Goal: Information Seeking & Learning: Learn about a topic

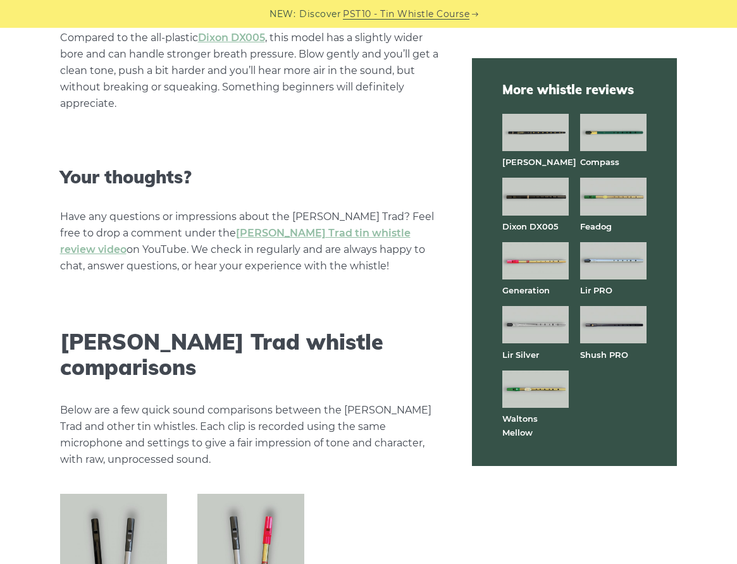
scroll to position [3187, 0]
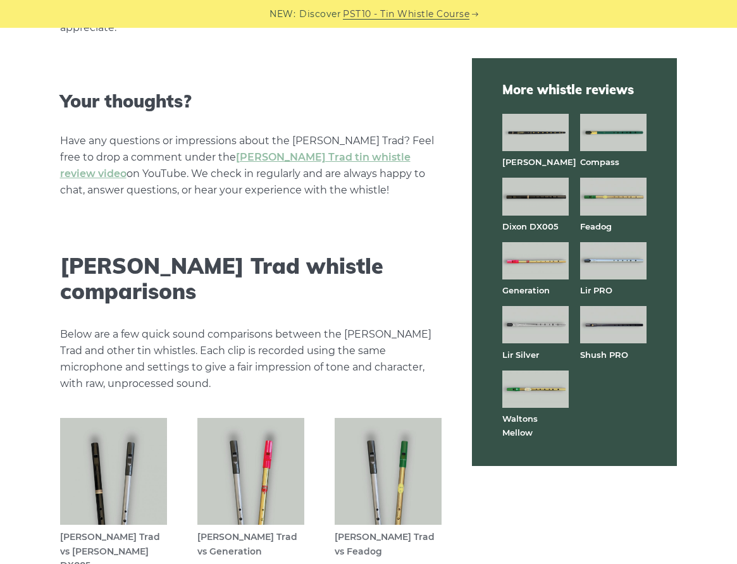
click at [557, 408] on img at bounding box center [535, 389] width 66 height 37
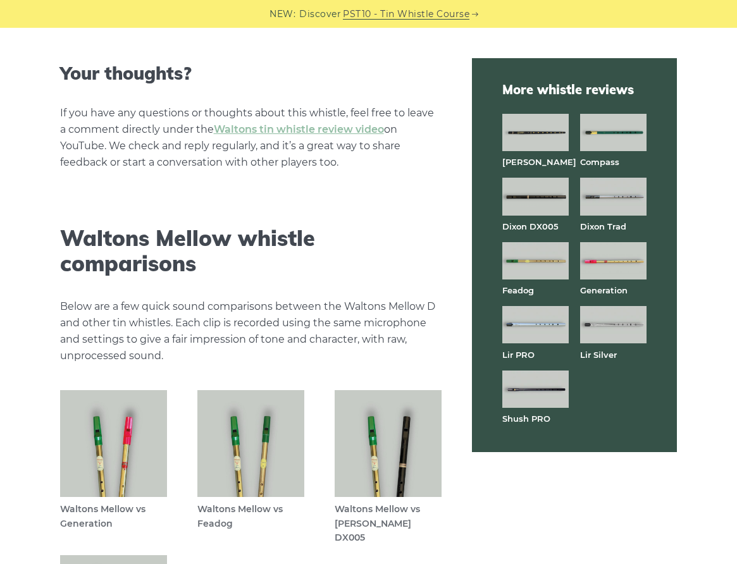
scroll to position [3339, 0]
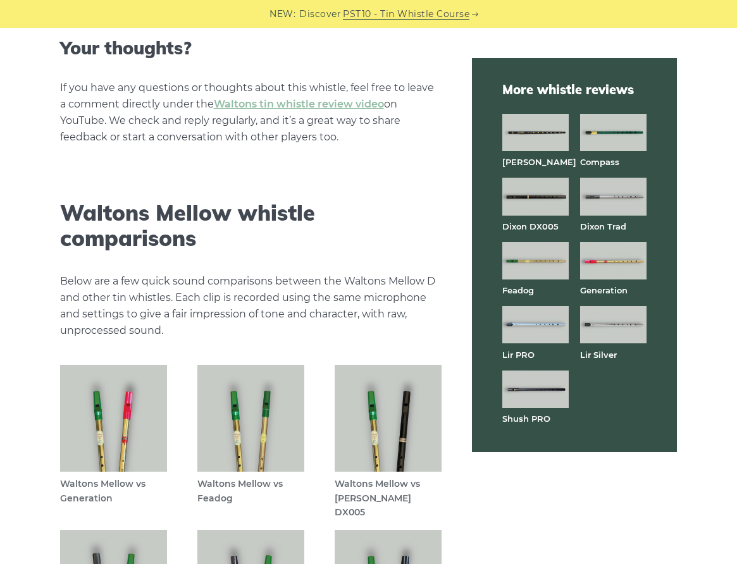
click at [526, 280] on img at bounding box center [535, 260] width 66 height 37
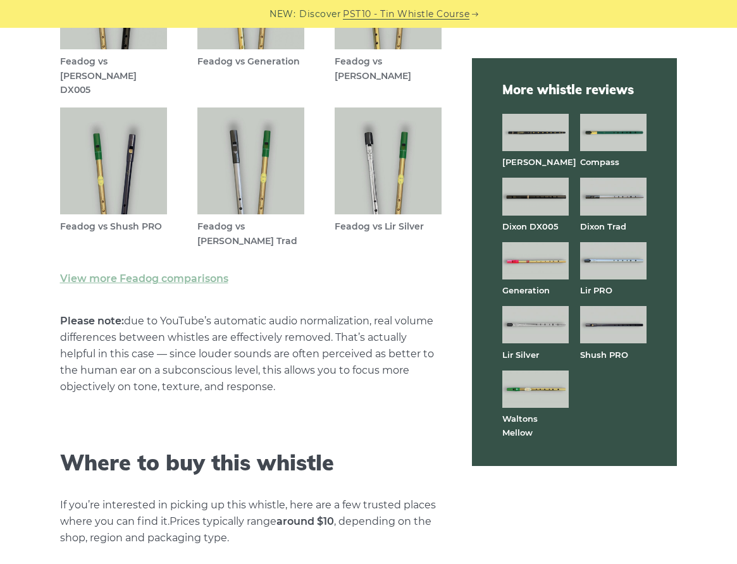
scroll to position [3643, 0]
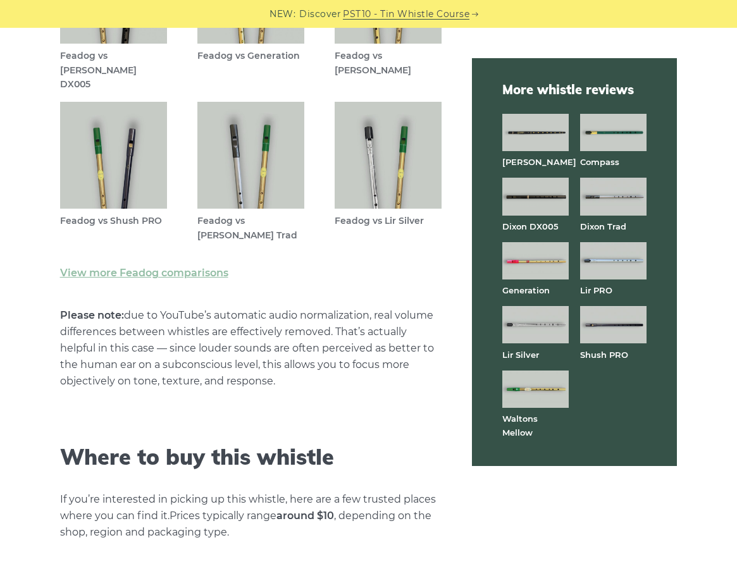
click at [553, 343] on img at bounding box center [535, 324] width 66 height 37
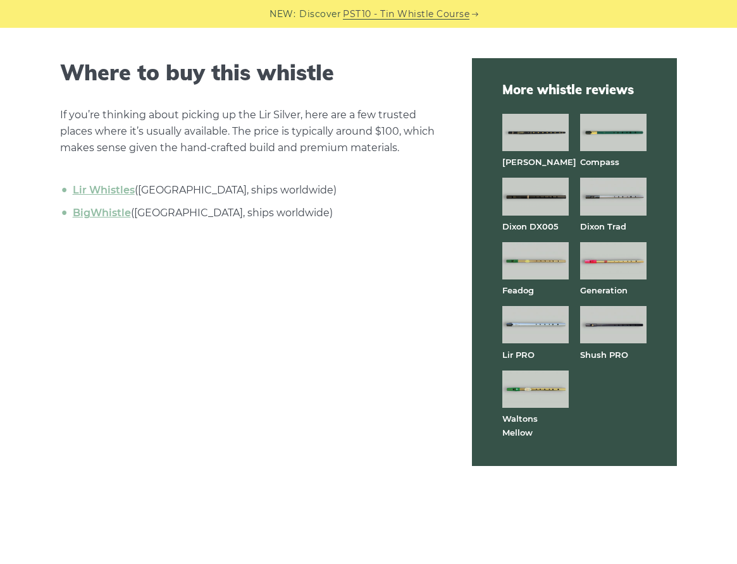
scroll to position [4250, 0]
